Goal: Transaction & Acquisition: Purchase product/service

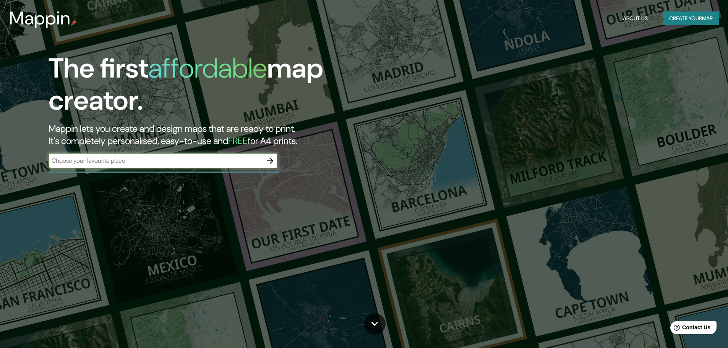
click at [230, 165] on input "text" at bounding box center [156, 160] width 214 height 9
type input "chongon"
click at [274, 160] on icon "button" at bounding box center [269, 160] width 9 height 9
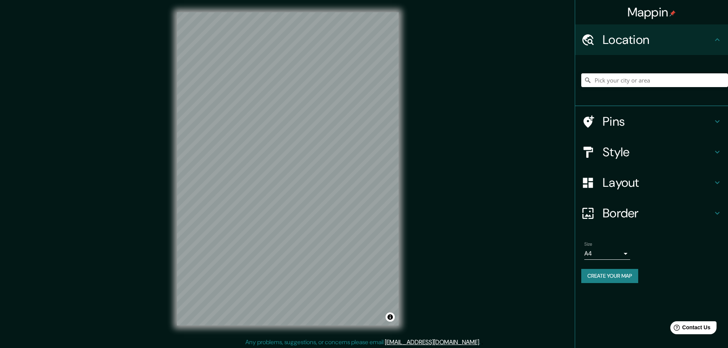
click at [633, 177] on h4 "Layout" at bounding box center [657, 182] width 110 height 15
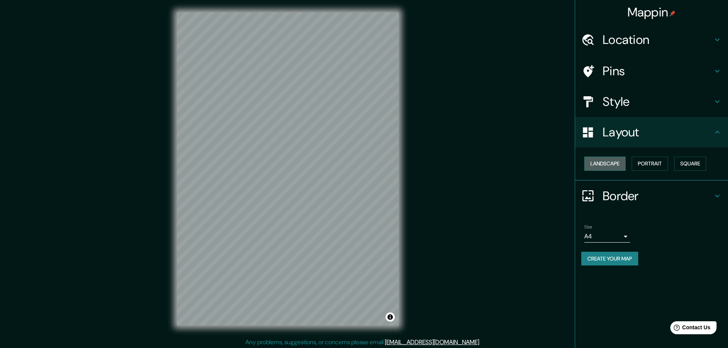
click at [621, 158] on button "Landscape" at bounding box center [604, 164] width 41 height 14
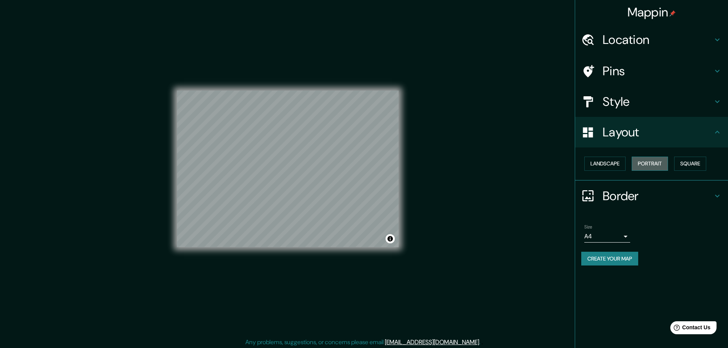
click at [661, 163] on button "Portrait" at bounding box center [649, 164] width 36 height 14
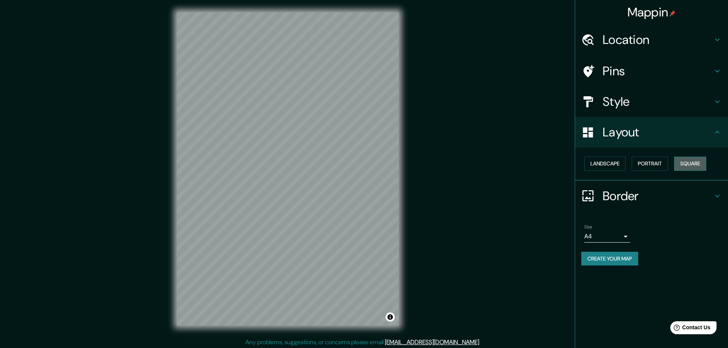
click at [690, 164] on button "Square" at bounding box center [690, 164] width 32 height 14
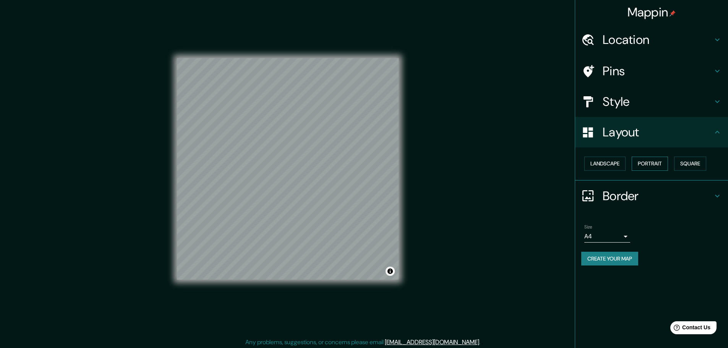
click at [638, 163] on button "Portrait" at bounding box center [649, 164] width 36 height 14
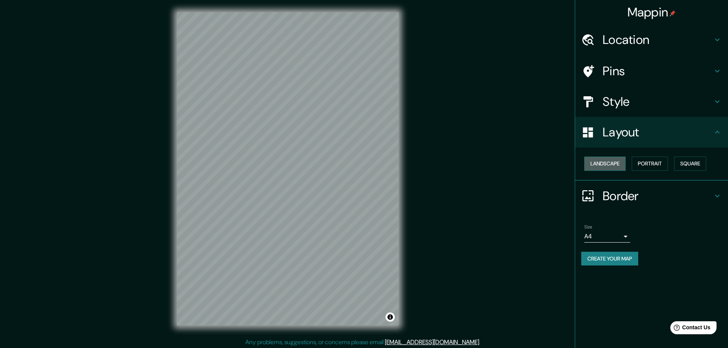
click at [596, 164] on button "Landscape" at bounding box center [604, 164] width 41 height 14
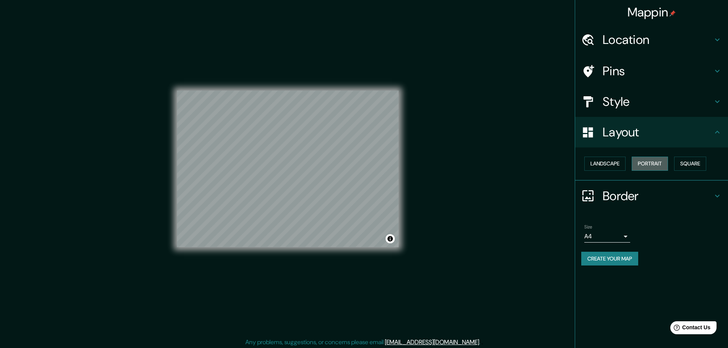
click at [644, 163] on button "Portrait" at bounding box center [649, 164] width 36 height 14
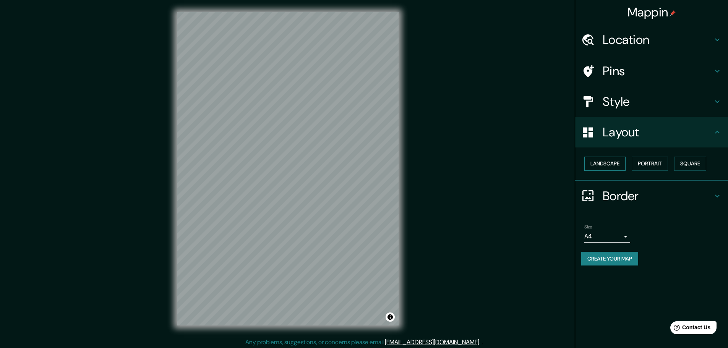
click at [620, 163] on button "Landscape" at bounding box center [604, 164] width 41 height 14
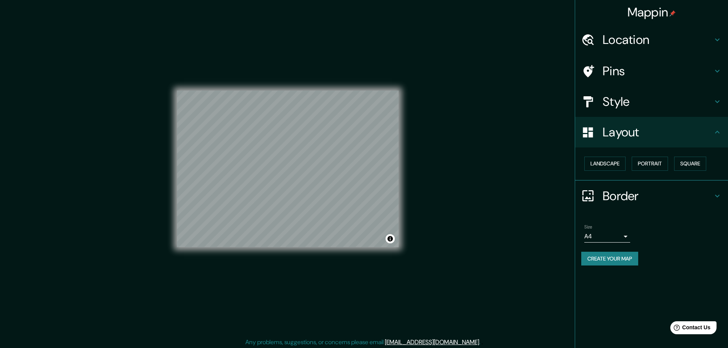
click at [613, 229] on div "Size A4 single" at bounding box center [607, 233] width 46 height 18
click at [617, 234] on body "Mappin Location Pins Style Layout Landscape Portrait Square Border Choose a bor…" at bounding box center [364, 174] width 728 height 348
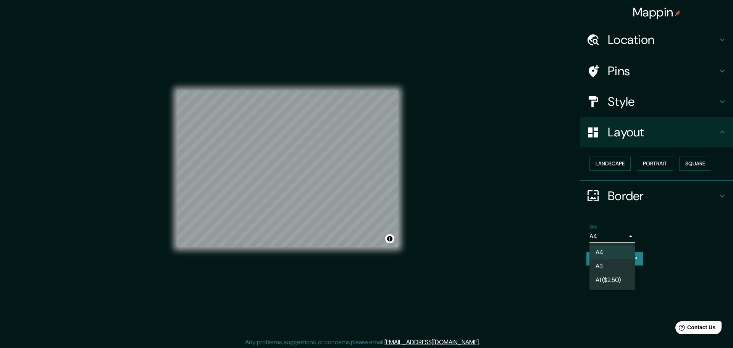
click at [620, 263] on li "A3" at bounding box center [613, 266] width 46 height 14
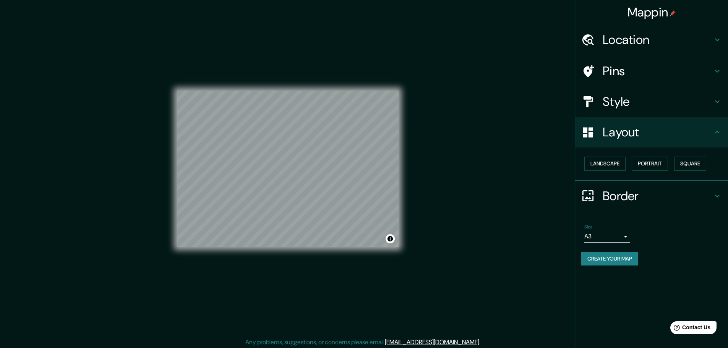
click at [662, 240] on div "Size A3 a4" at bounding box center [651, 233] width 141 height 24
click at [612, 166] on button "Landscape" at bounding box center [604, 164] width 41 height 14
click at [659, 104] on h4 "Style" at bounding box center [657, 101] width 110 height 15
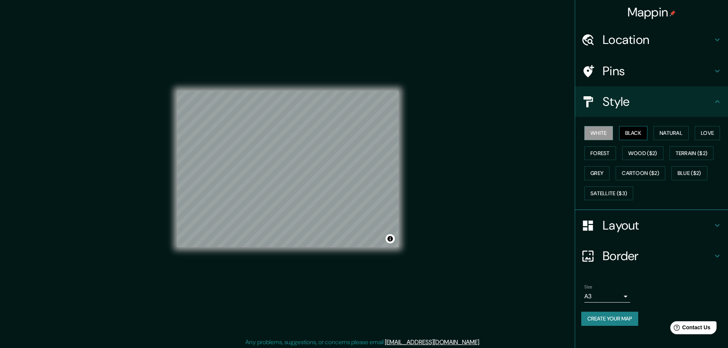
click at [644, 132] on button "Black" at bounding box center [633, 133] width 29 height 14
click at [665, 132] on button "Natural" at bounding box center [670, 133] width 35 height 14
click at [700, 130] on button "Love" at bounding box center [706, 133] width 25 height 14
click at [594, 151] on button "Forest" at bounding box center [600, 153] width 32 height 14
click at [641, 155] on button "Wood ($2)" at bounding box center [642, 153] width 41 height 14
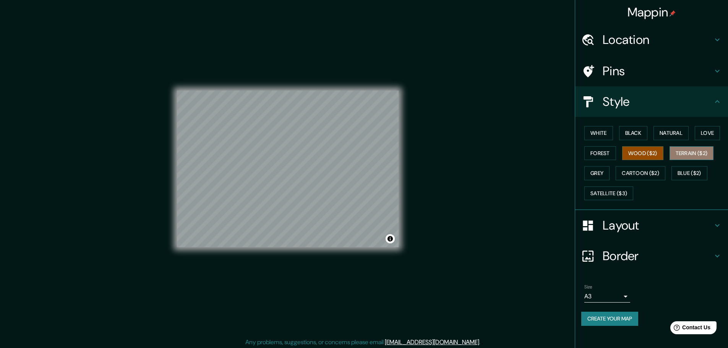
click at [681, 155] on button "Terrain ($2)" at bounding box center [691, 153] width 44 height 14
click at [593, 177] on button "Grey" at bounding box center [596, 173] width 25 height 14
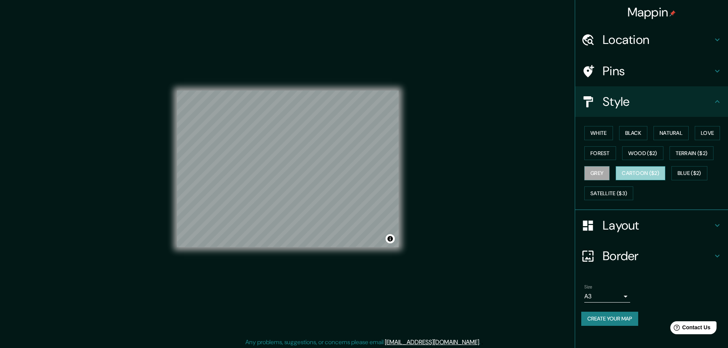
click at [634, 171] on button "Cartoon ($2)" at bounding box center [640, 173] width 50 height 14
click at [680, 173] on button "Blue ($2)" at bounding box center [689, 173] width 36 height 14
click at [715, 39] on icon at bounding box center [717, 40] width 5 height 3
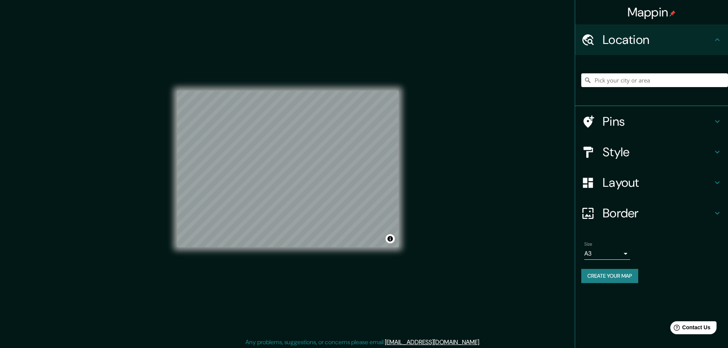
click at [715, 39] on icon at bounding box center [716, 39] width 9 height 9
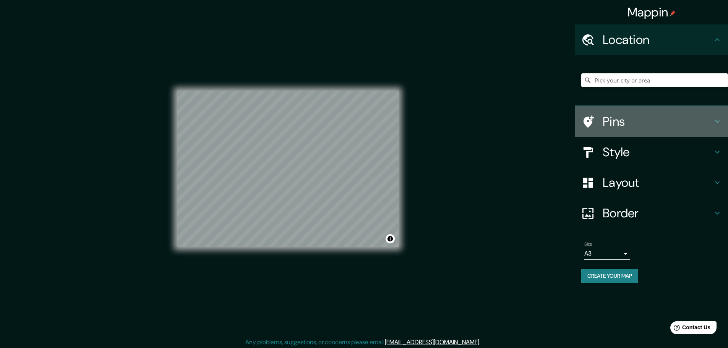
click at [705, 116] on h4 "Pins" at bounding box center [657, 121] width 110 height 15
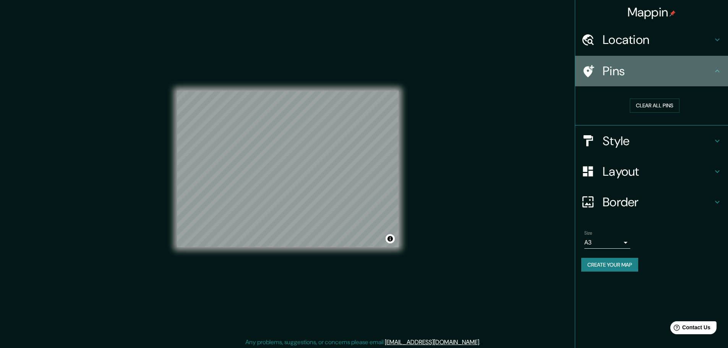
click at [721, 75] on icon at bounding box center [716, 70] width 9 height 9
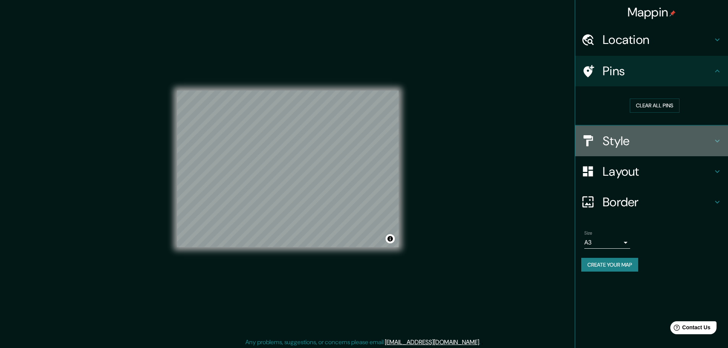
click at [708, 136] on h4 "Style" at bounding box center [657, 140] width 110 height 15
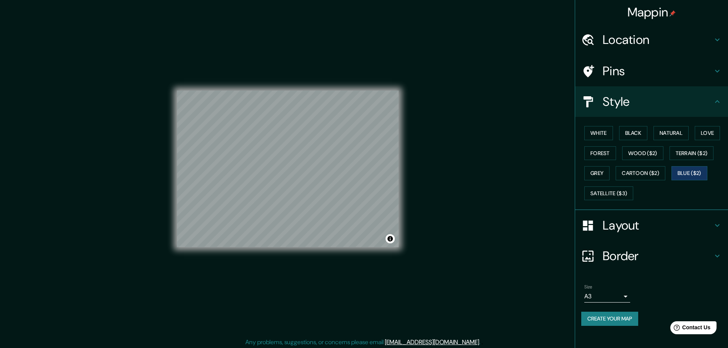
scroll to position [2, 0]
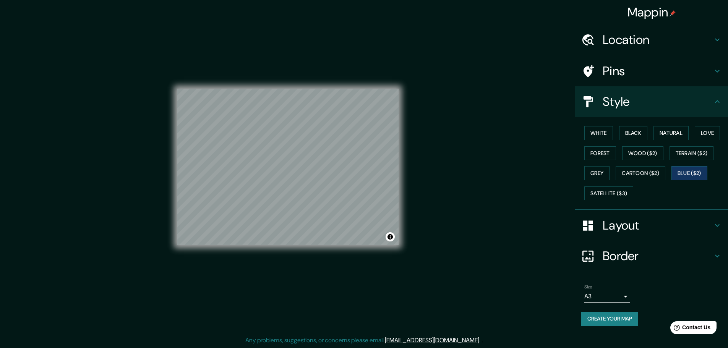
click at [707, 259] on h4 "Border" at bounding box center [657, 255] width 110 height 15
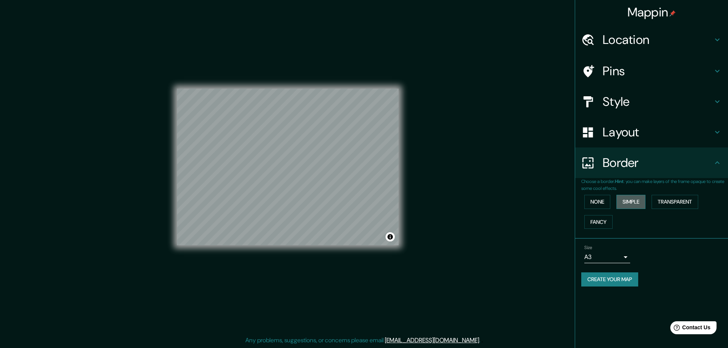
click at [626, 203] on button "Simple" at bounding box center [630, 202] width 29 height 14
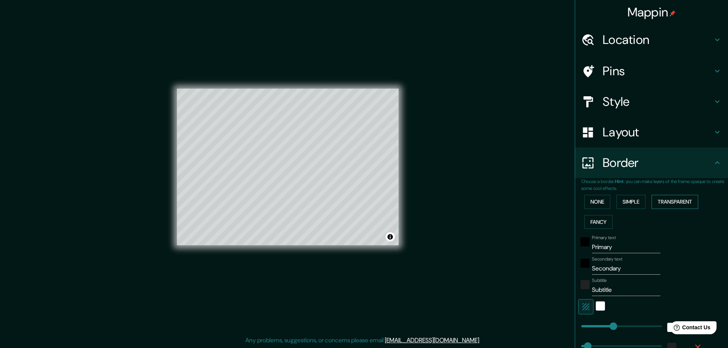
click at [663, 207] on button "Transparent" at bounding box center [674, 202] width 47 height 14
click at [598, 202] on button "None" at bounding box center [597, 202] width 26 height 14
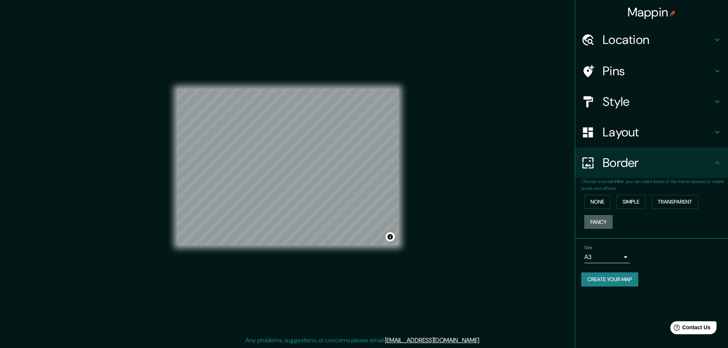
click at [592, 223] on button "Fancy" at bounding box center [598, 222] width 28 height 14
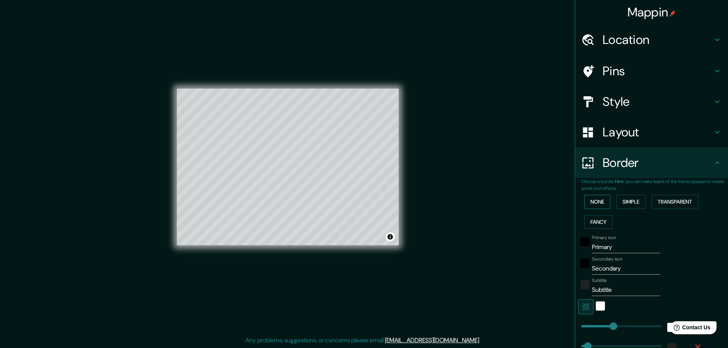
click at [591, 207] on button "None" at bounding box center [597, 202] width 26 height 14
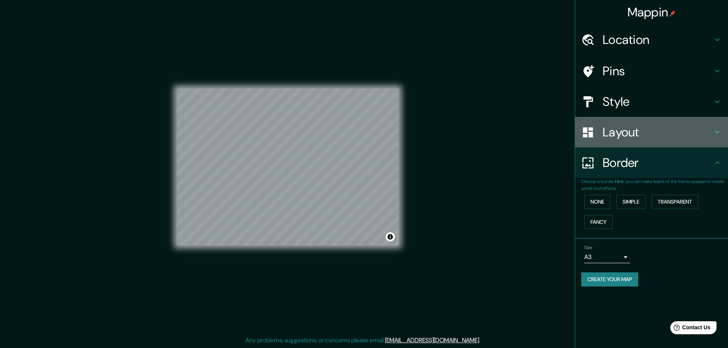
click at [633, 134] on h4 "Layout" at bounding box center [657, 132] width 110 height 15
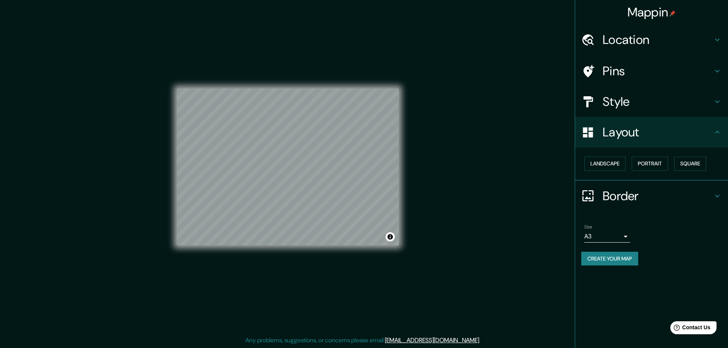
click at [639, 102] on h4 "Style" at bounding box center [657, 101] width 110 height 15
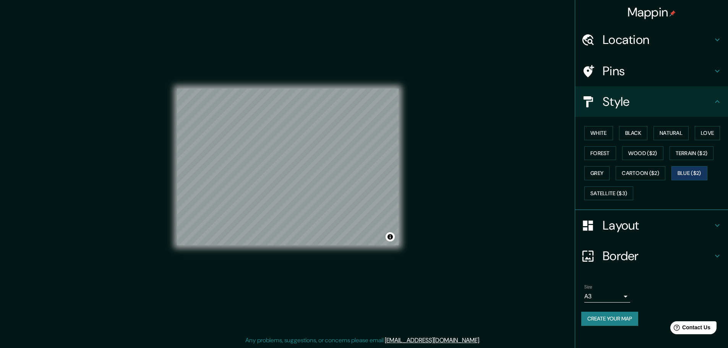
click at [603, 293] on body "Mappin Location Pins Style White Black Natural Love Forest Wood ($2) Terrain ($…" at bounding box center [364, 172] width 728 height 348
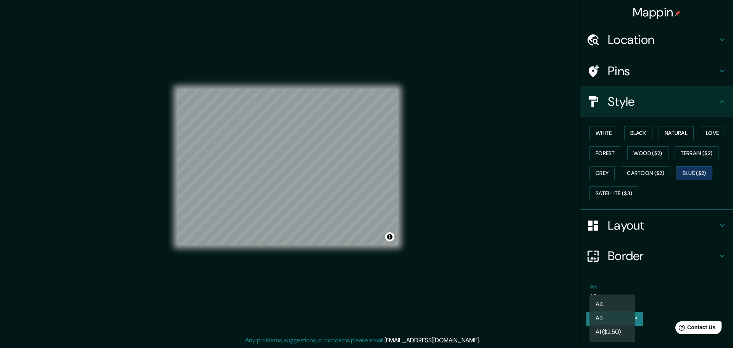
click at [614, 332] on li "A1 ($2.50)" at bounding box center [613, 332] width 46 height 14
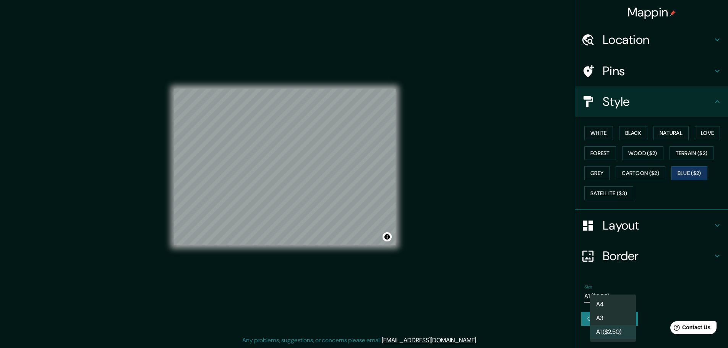
click at [619, 295] on body "Mappin Location Pins Style White Black Natural Love Forest Wood ($2) Terrain ($…" at bounding box center [364, 172] width 728 height 348
click at [620, 312] on li "A3" at bounding box center [613, 318] width 46 height 14
type input "a4"
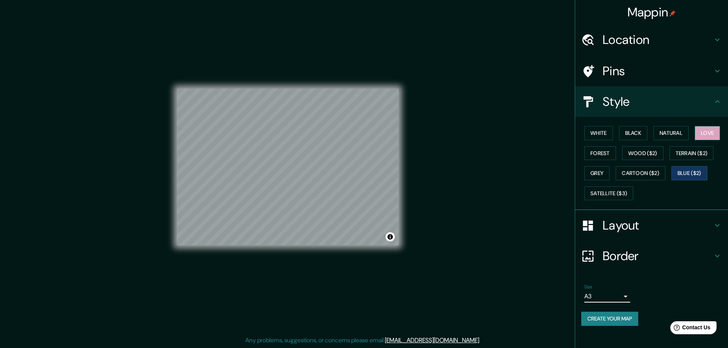
click at [699, 138] on button "Love" at bounding box center [706, 133] width 25 height 14
click at [672, 134] on button "Natural" at bounding box center [670, 133] width 35 height 14
